Goal: Transaction & Acquisition: Purchase product/service

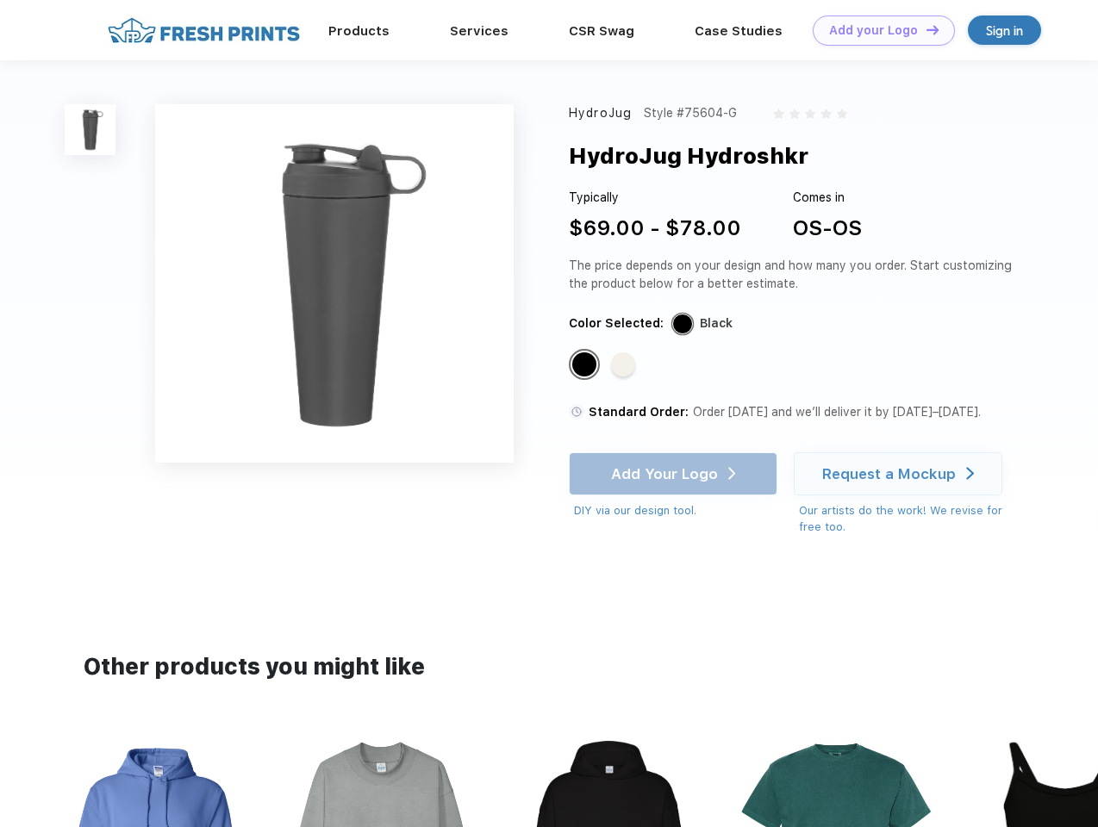
click at [877, 30] on link "Add your Logo Design Tool" at bounding box center [884, 31] width 142 height 30
click at [0, 0] on div "Design Tool" at bounding box center [0, 0] width 0 height 0
click at [925, 29] on link "Add your Logo Design Tool" at bounding box center [884, 31] width 142 height 30
click at [90, 129] on img at bounding box center [90, 129] width 51 height 51
click at [586, 365] on div "Standard Color" at bounding box center [584, 364] width 24 height 24
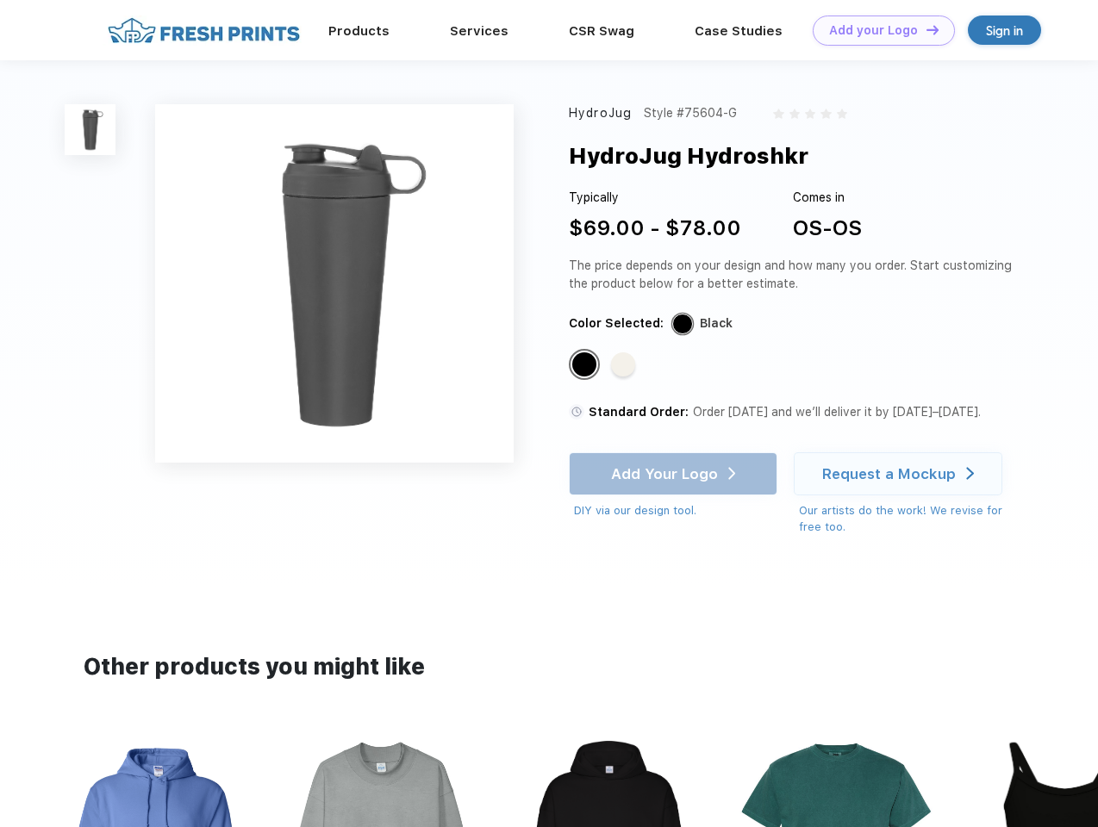
click at [625, 365] on div "Standard Color" at bounding box center [623, 364] width 24 height 24
click at [675, 474] on div "Add Your Logo DIY via our design tool. Ah shoot! This product isn't up in our d…" at bounding box center [673, 485] width 209 height 67
click at [901, 474] on div "Request a Mockup" at bounding box center [889, 473] width 134 height 17
